Goal: Task Accomplishment & Management: Complete application form

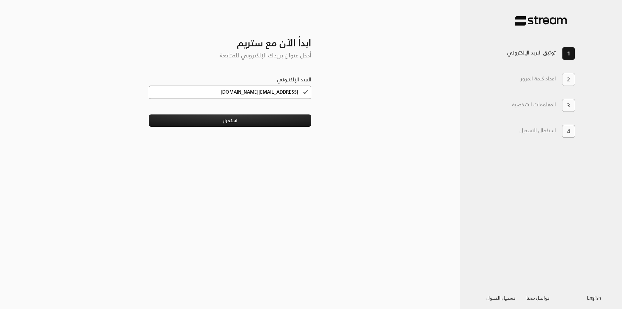
drag, startPoint x: 257, startPoint y: 93, endPoint x: 320, endPoint y: 93, distance: 63.5
click at [320, 93] on div "ابدأ الآن مع ستريم أدخل عنوان بريدك الإلكتروني للمتابعة البريد الإلكتروني [EMAI…" at bounding box center [230, 155] width 194 height 288
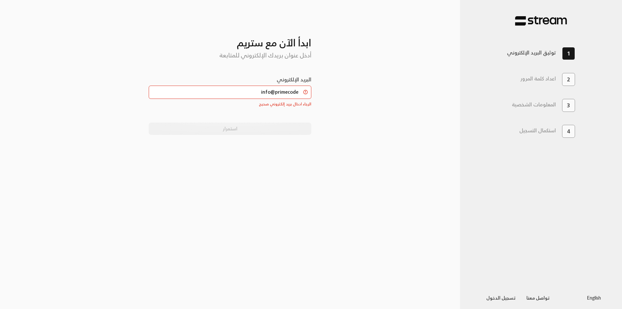
type input "[EMAIL_ADDRESS][DOMAIN_NAME]"
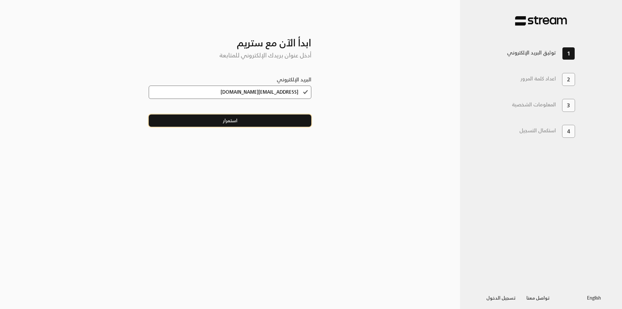
click at [267, 119] on button "استمرار" at bounding box center [230, 120] width 163 height 12
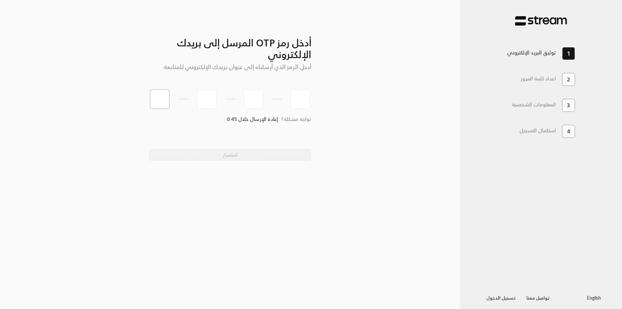
paste input "7"
type input "7"
type input "9"
type input "5"
type input "8"
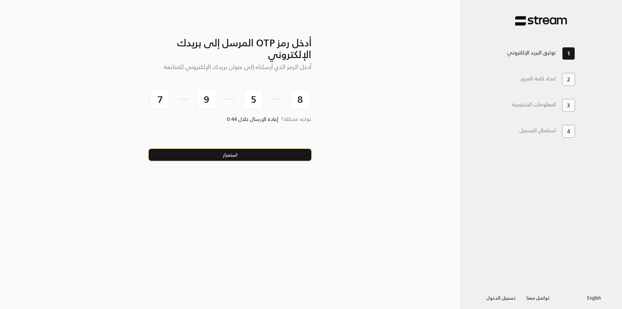
click at [287, 156] on button "استمرار" at bounding box center [230, 155] width 163 height 12
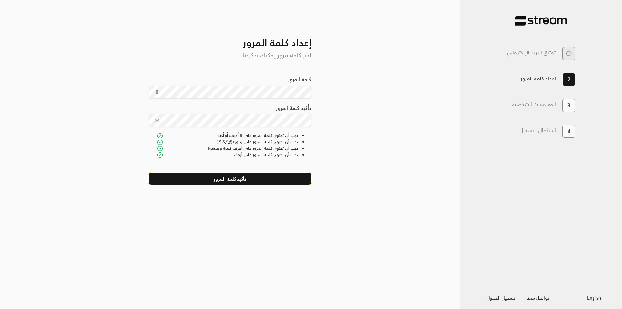
click at [247, 178] on button "تأكيد كلمة المرور" at bounding box center [230, 179] width 163 height 12
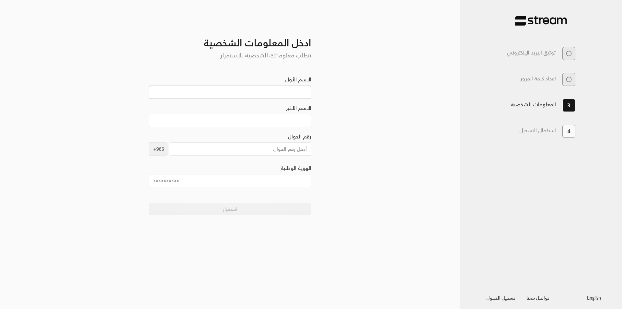
click at [286, 88] on input "الاسم الأول" at bounding box center [230, 92] width 163 height 13
click at [296, 92] on input "الاسم الأول" at bounding box center [230, 92] width 163 height 13
type input "[PERSON_NAME]"
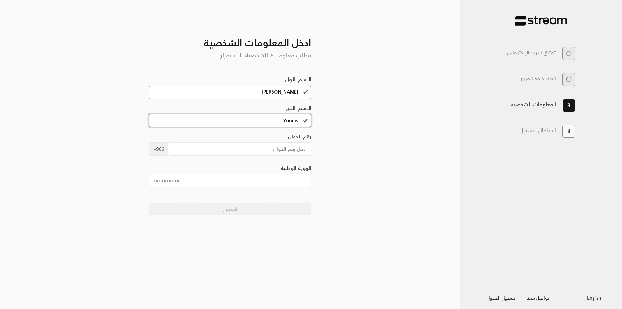
type input "Younis"
type input "543415645"
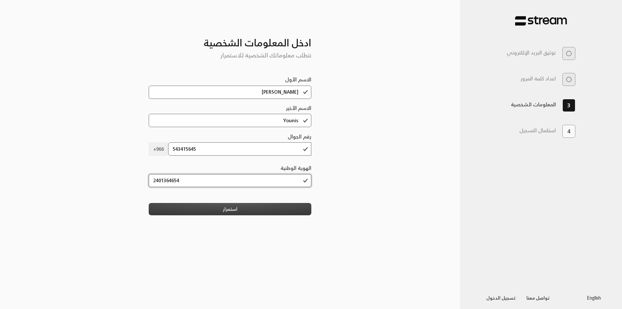
type input "2401364654"
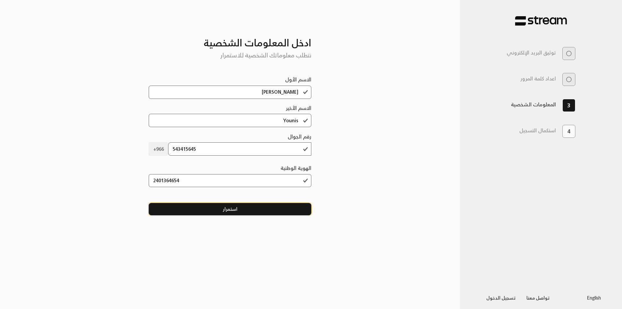
click at [269, 211] on button "استمرار" at bounding box center [230, 209] width 163 height 12
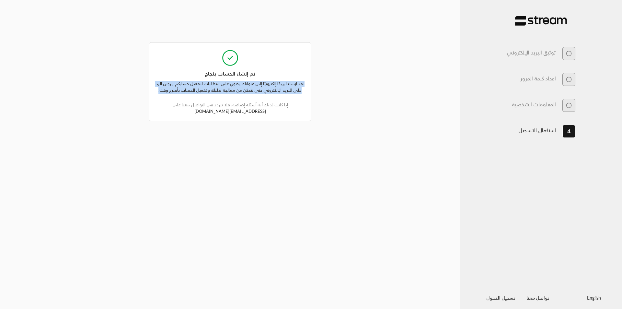
drag, startPoint x: 304, startPoint y: 84, endPoint x: 158, endPoint y: 88, distance: 145.2
click at [158, 88] on div "لقد ارسلنا بريدًا إلكترونيًا إلى عنوانك يحتوي على متطلبات لتفعيل حسابكم. يرجى ا…" at bounding box center [230, 96] width 149 height 37
